Goal: Check status: Check status

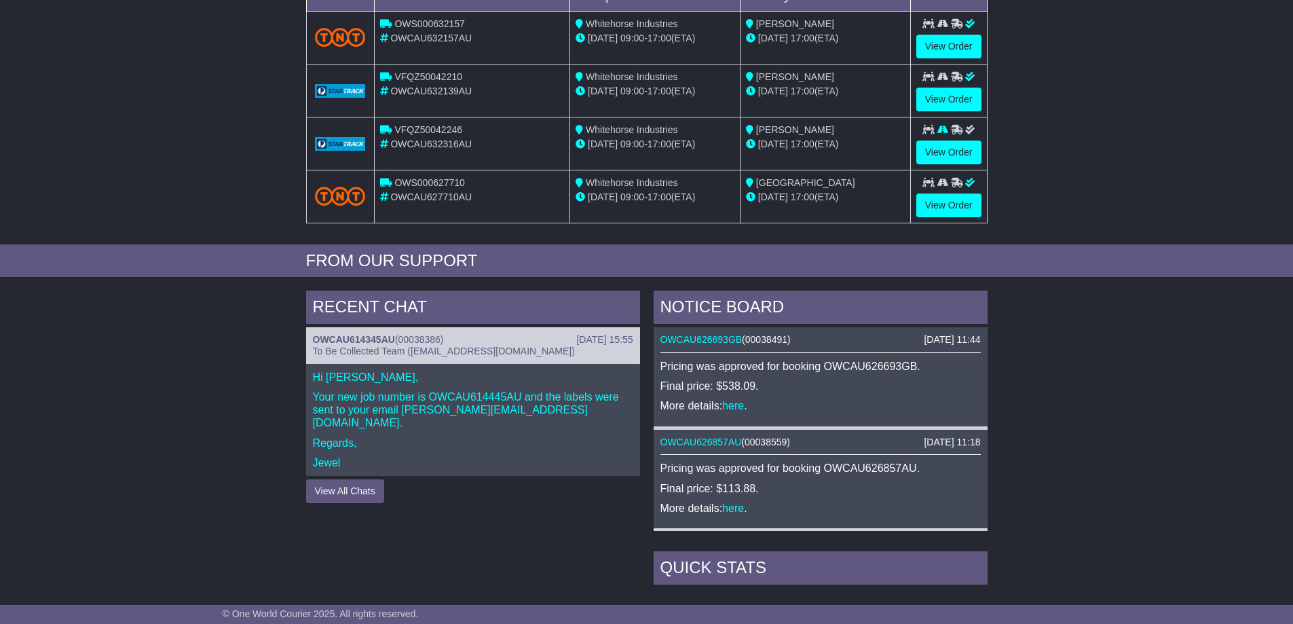
scroll to position [204, 0]
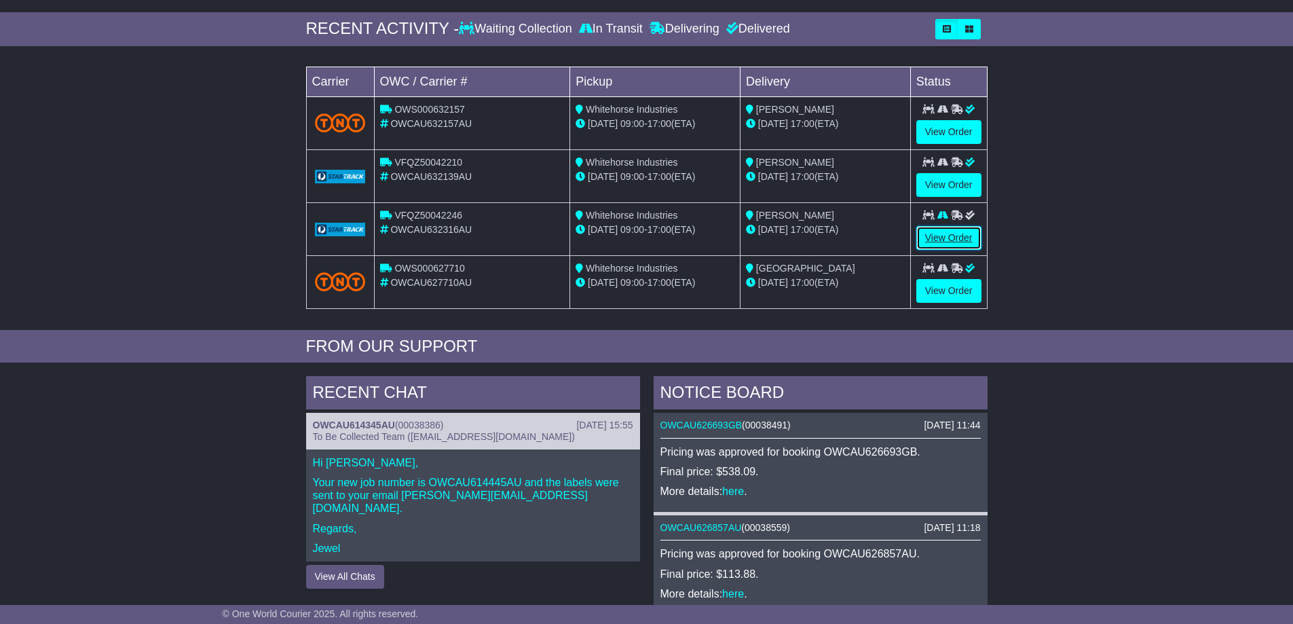
click at [950, 237] on link "View Order" at bounding box center [949, 238] width 65 height 24
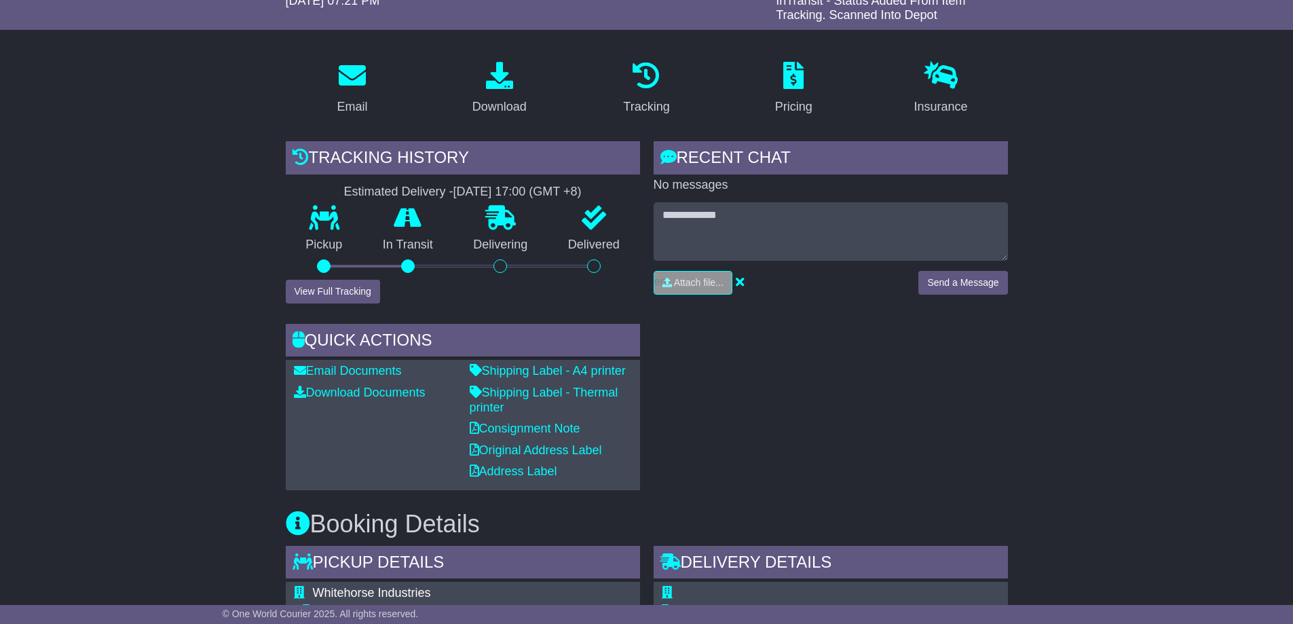
scroll to position [272, 0]
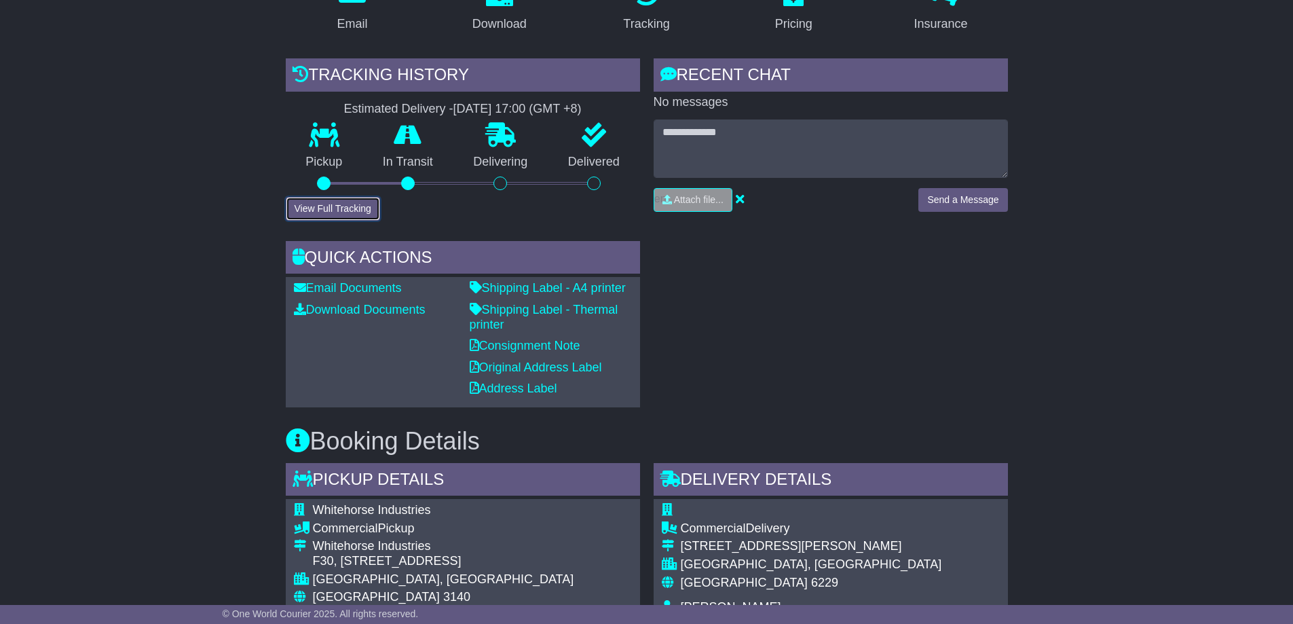
click at [318, 205] on button "View Full Tracking" at bounding box center [333, 209] width 94 height 24
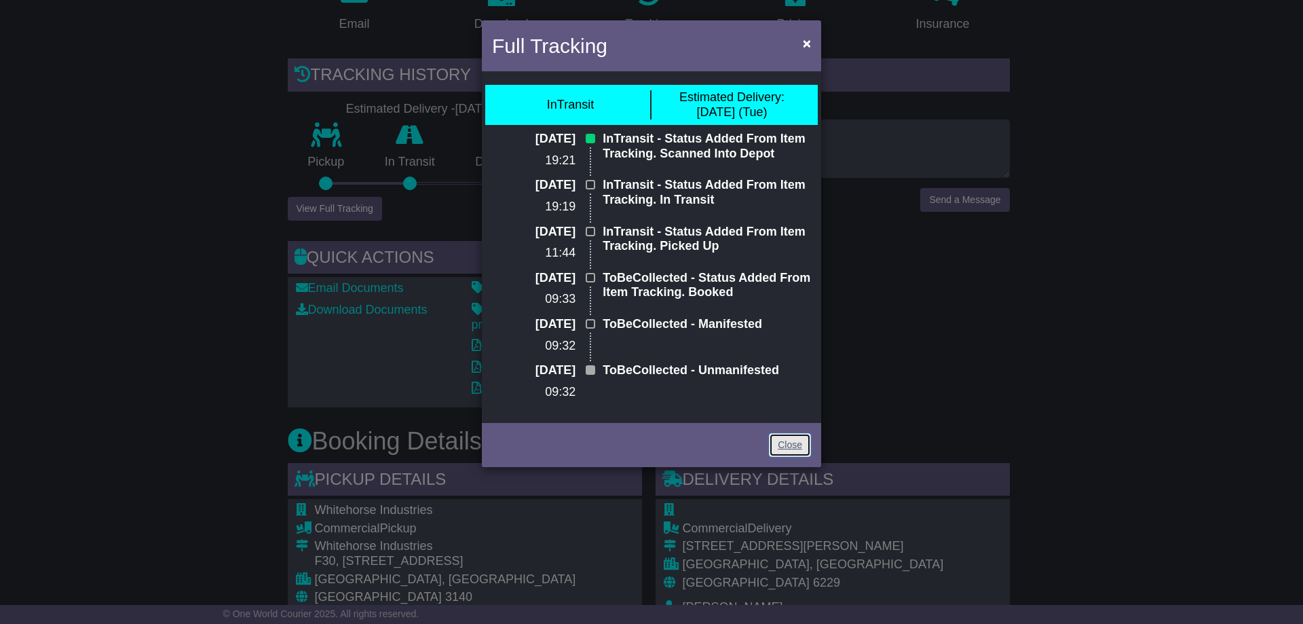
click at [794, 447] on link "Close" at bounding box center [790, 445] width 42 height 24
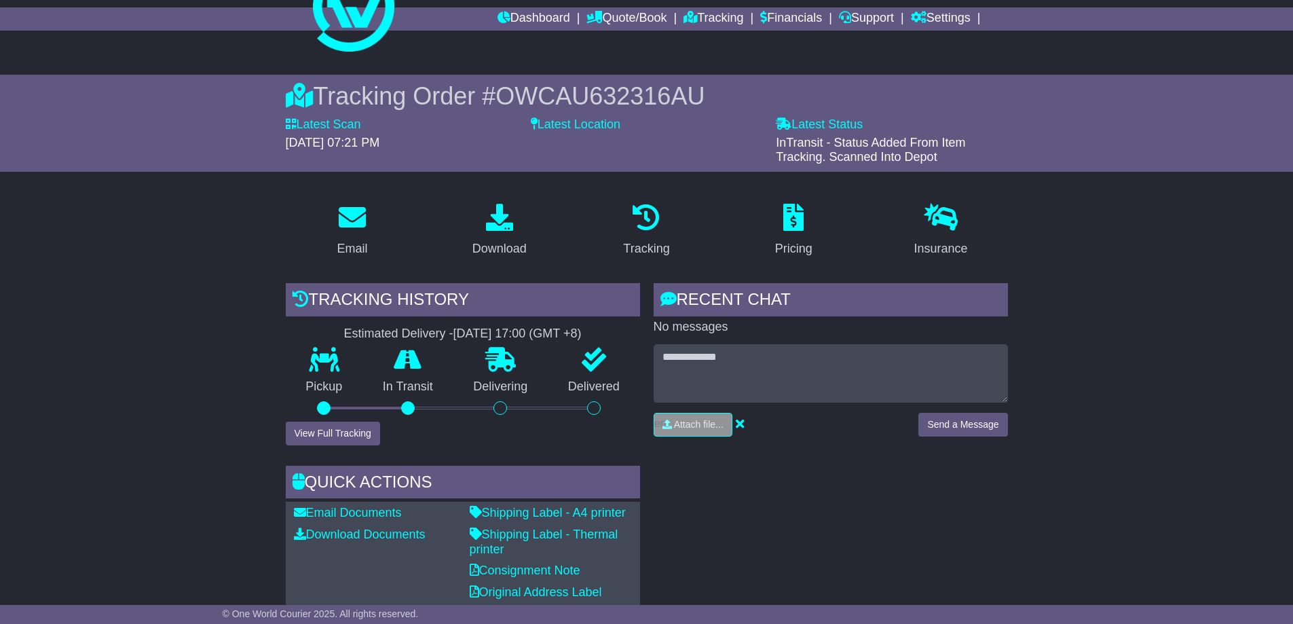
scroll to position [0, 0]
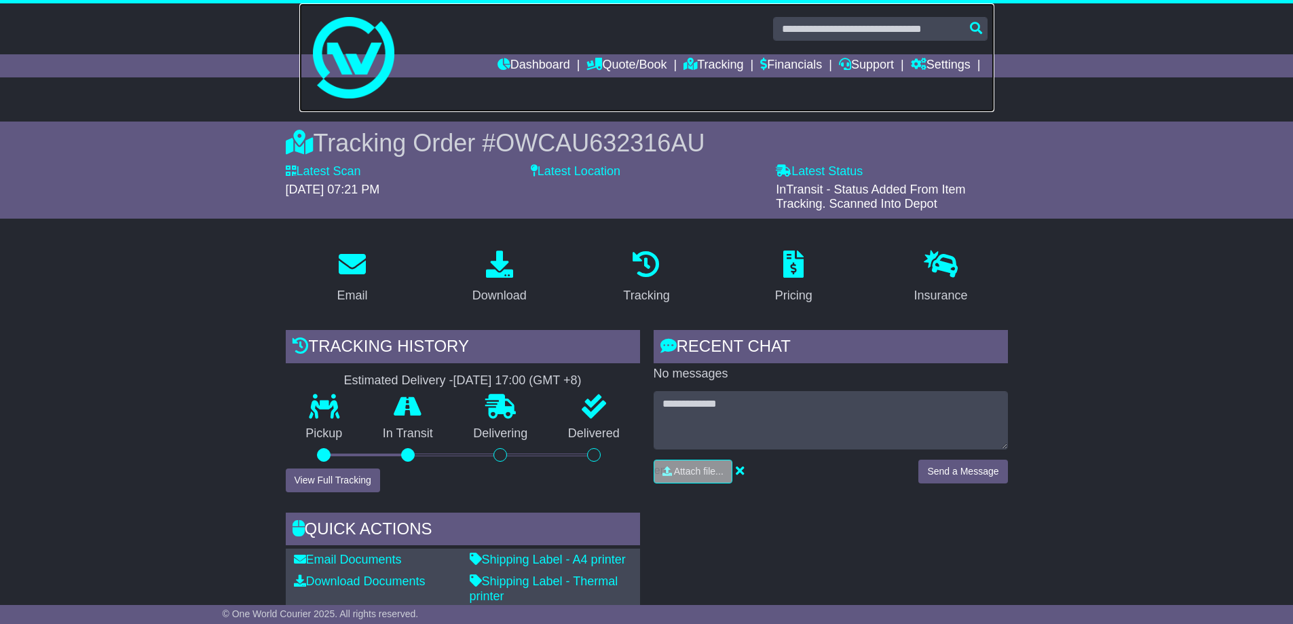
click at [363, 88] on img at bounding box center [353, 57] width 81 height 81
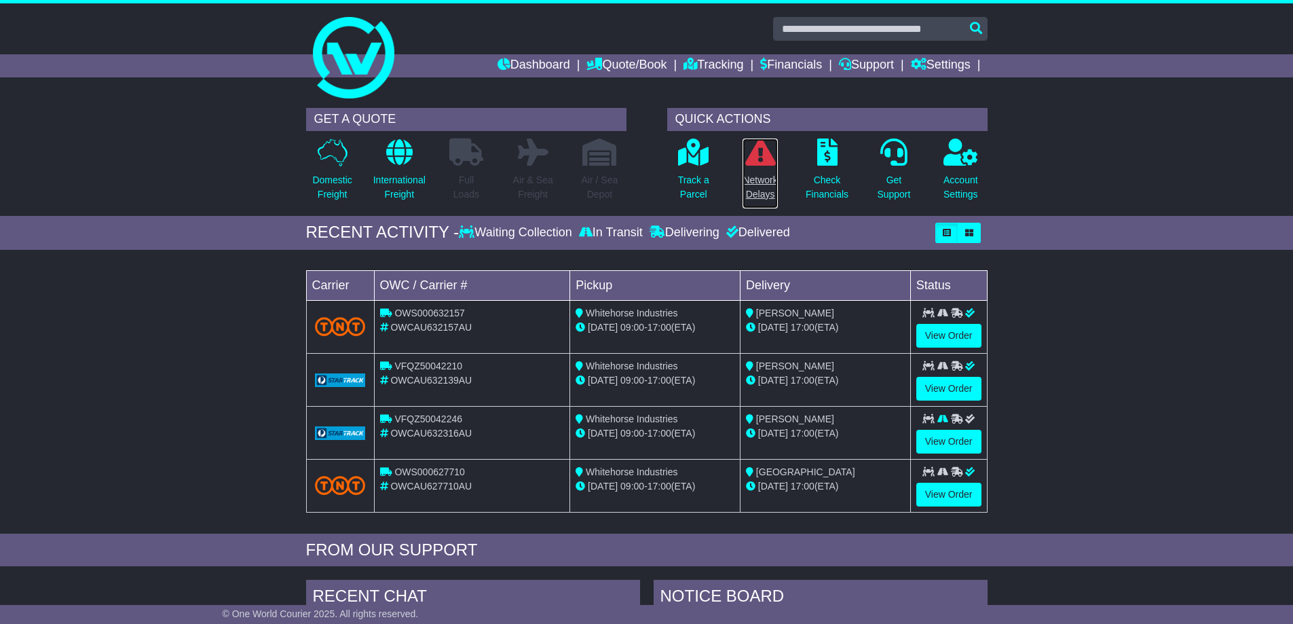
click at [757, 181] on p "Network Delays" at bounding box center [760, 187] width 35 height 29
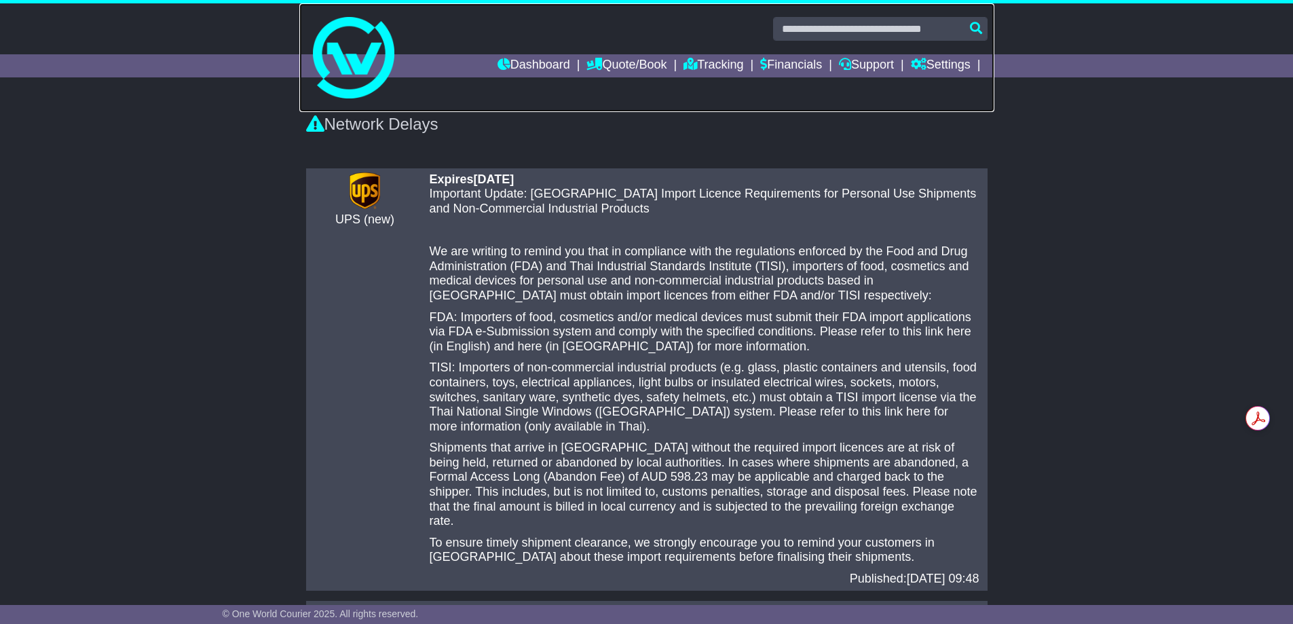
click at [360, 93] on img at bounding box center [353, 57] width 81 height 81
